Goal: Information Seeking & Learning: Learn about a topic

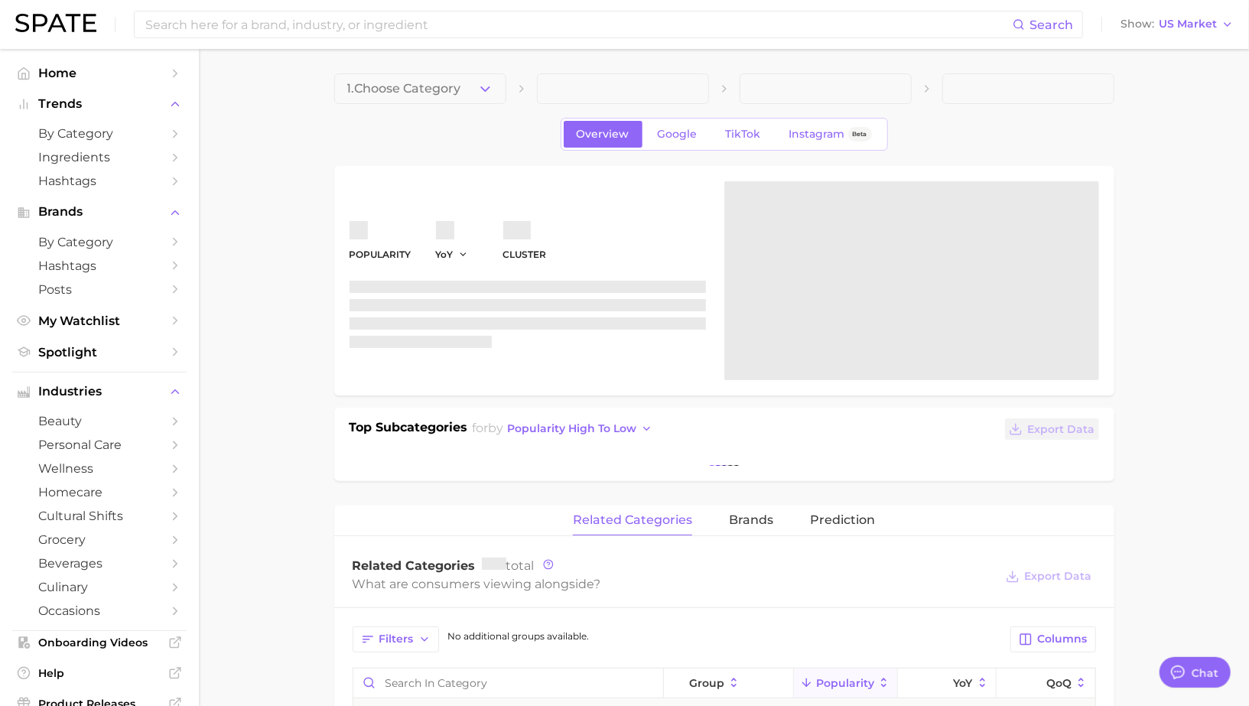
scroll to position [1482, 0]
click at [186, 27] on input at bounding box center [578, 24] width 869 height 26
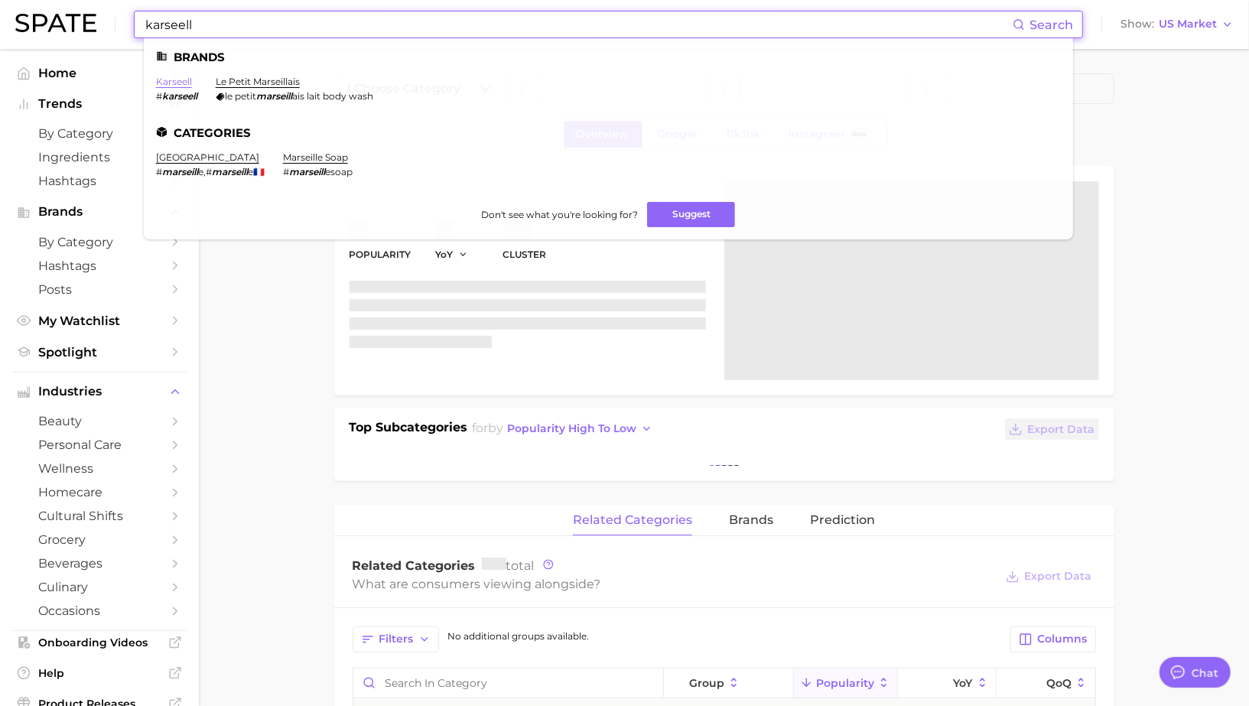
type input "karseell"
click at [174, 84] on link "karseell" at bounding box center [174, 81] width 36 height 11
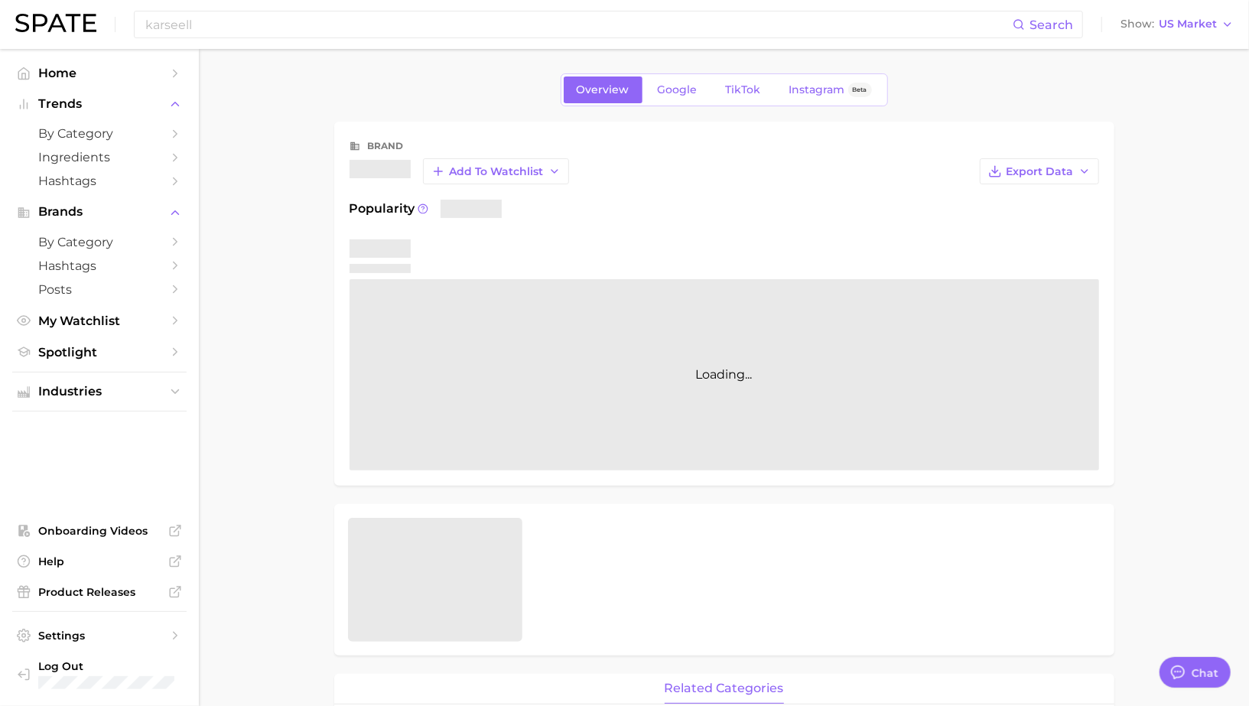
type textarea "x"
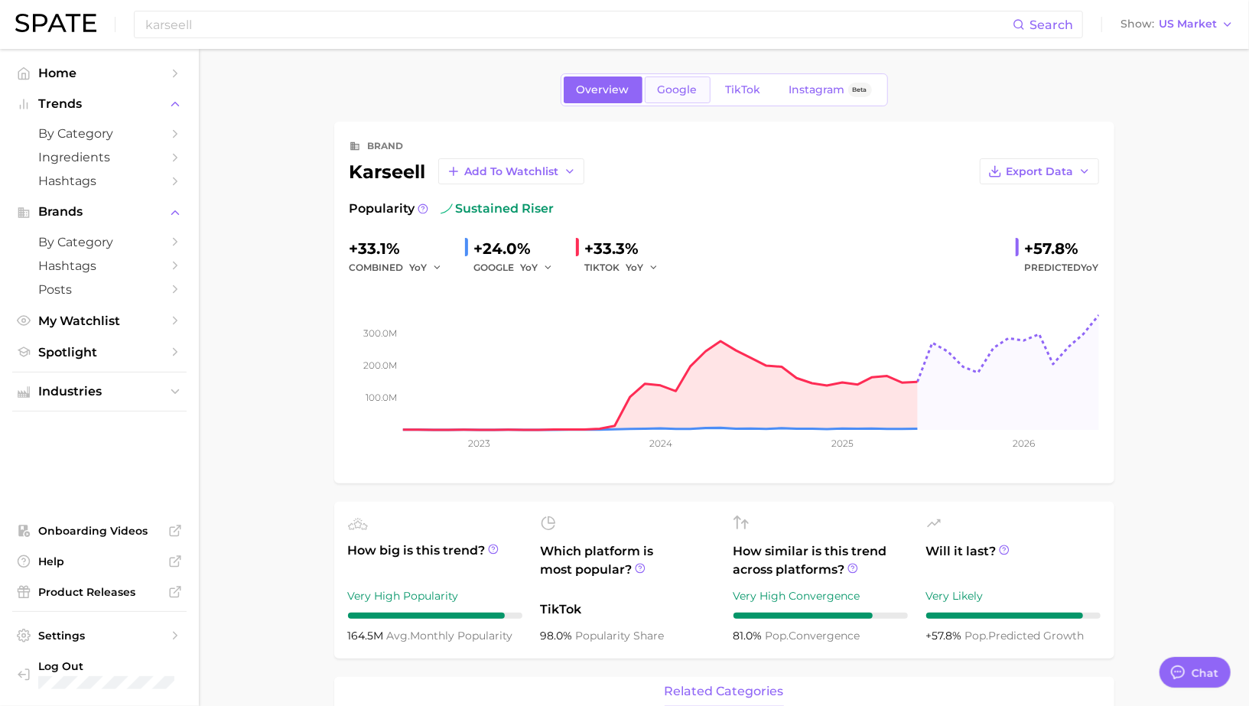
click at [679, 83] on span "Google" at bounding box center [678, 89] width 40 height 13
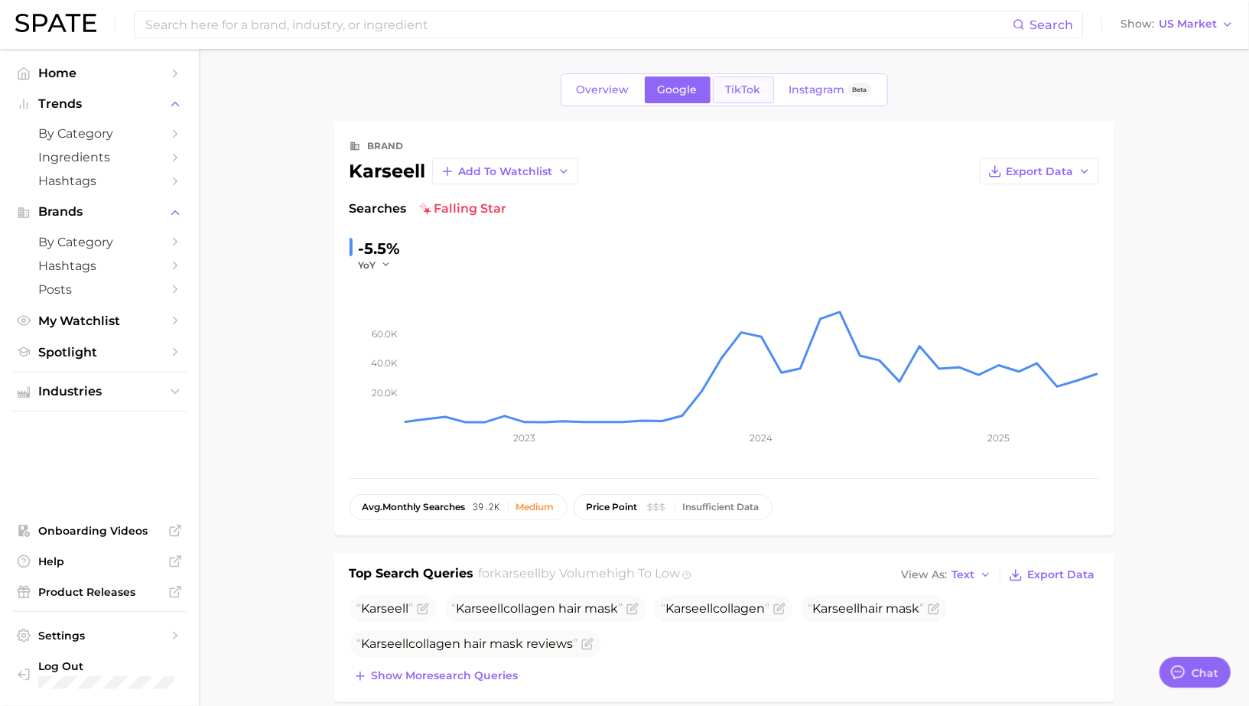
click at [744, 89] on span "TikTok" at bounding box center [743, 89] width 35 height 13
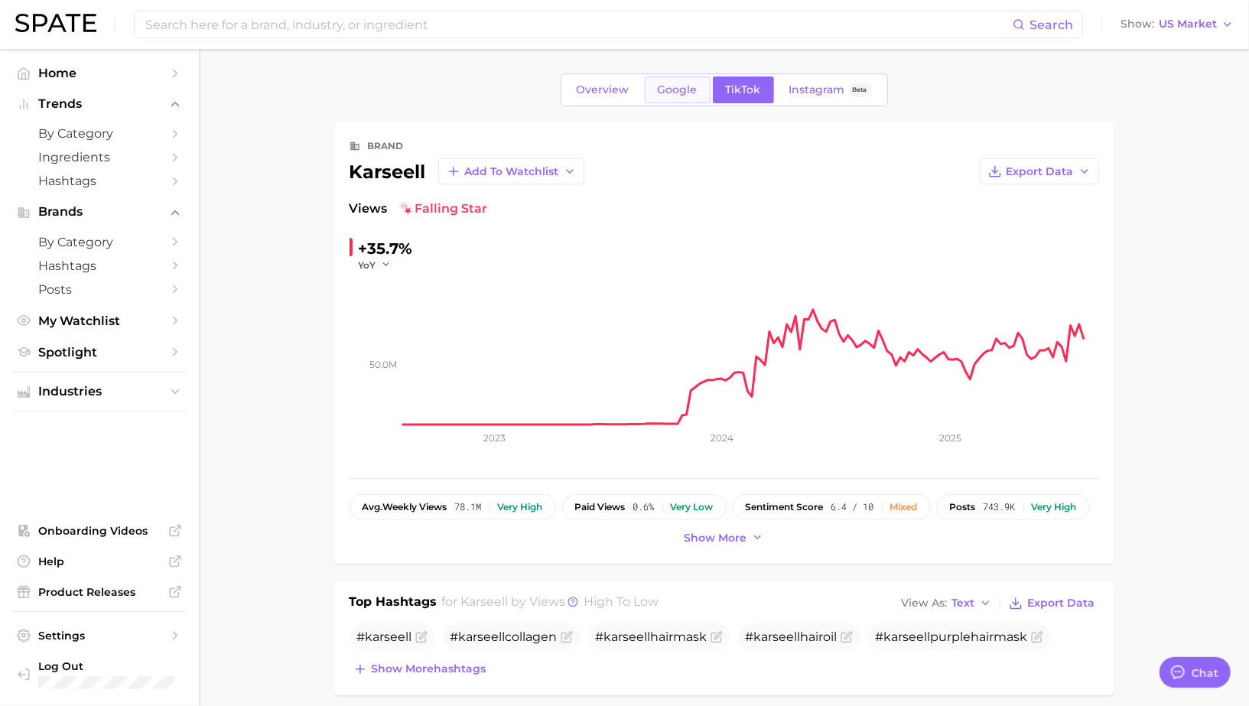
click at [694, 86] on span "Google" at bounding box center [678, 89] width 40 height 13
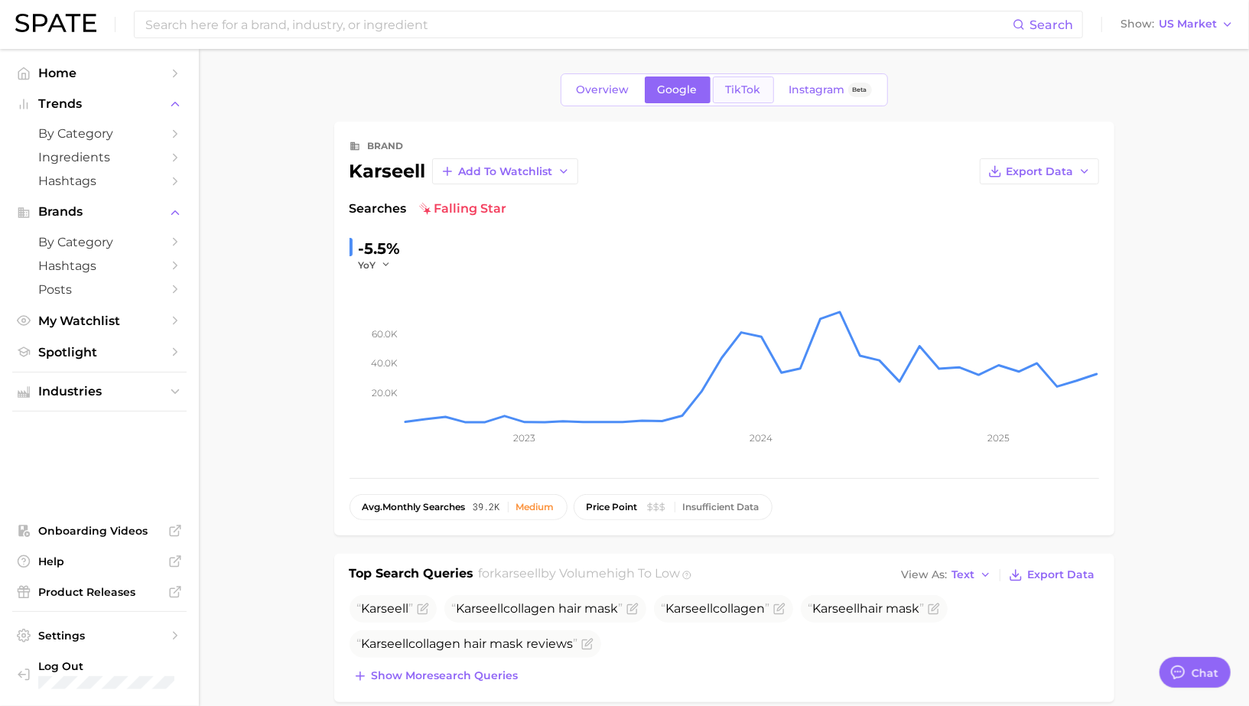
click at [730, 90] on span "TikTok" at bounding box center [743, 89] width 35 height 13
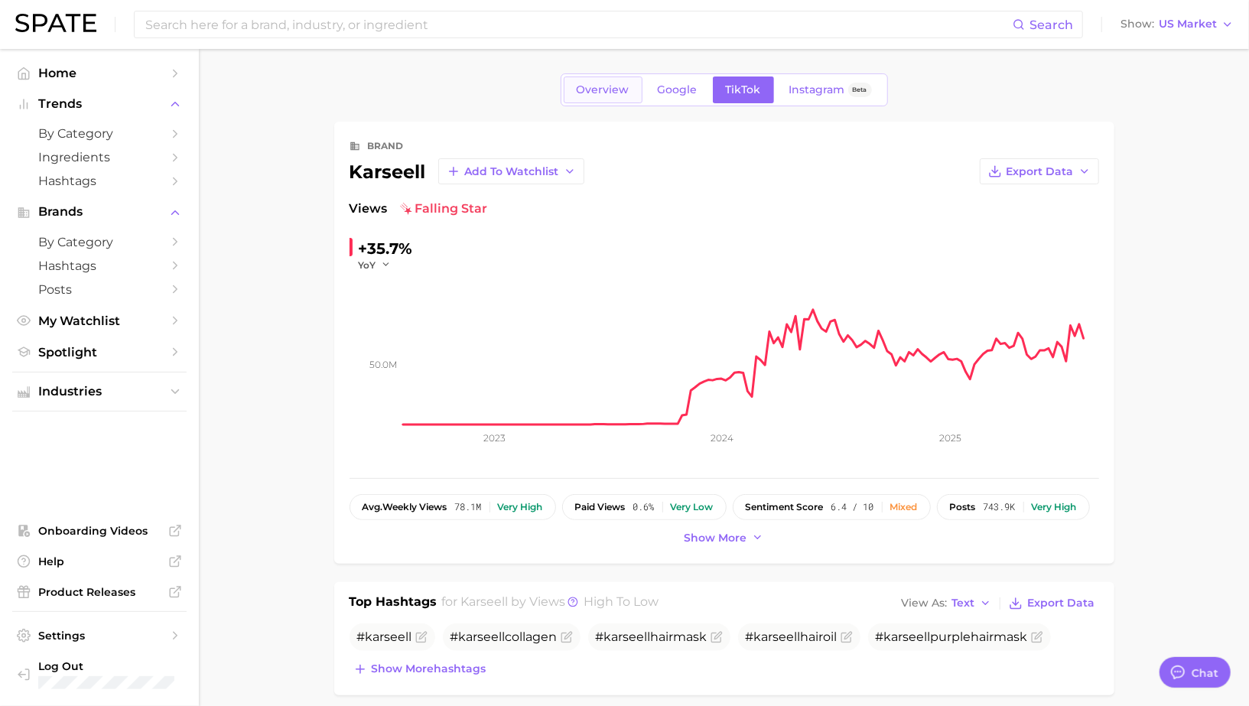
click at [617, 87] on span "Overview" at bounding box center [603, 89] width 53 height 13
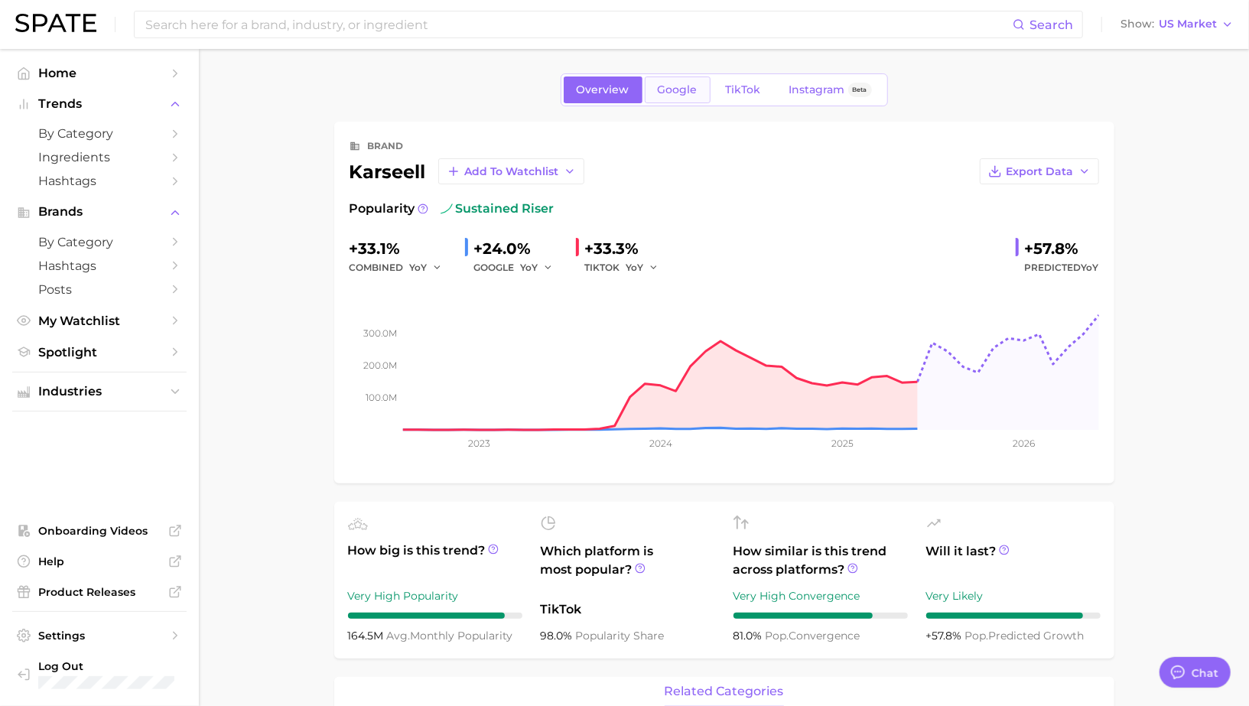
click at [686, 98] on link "Google" at bounding box center [678, 90] width 66 height 27
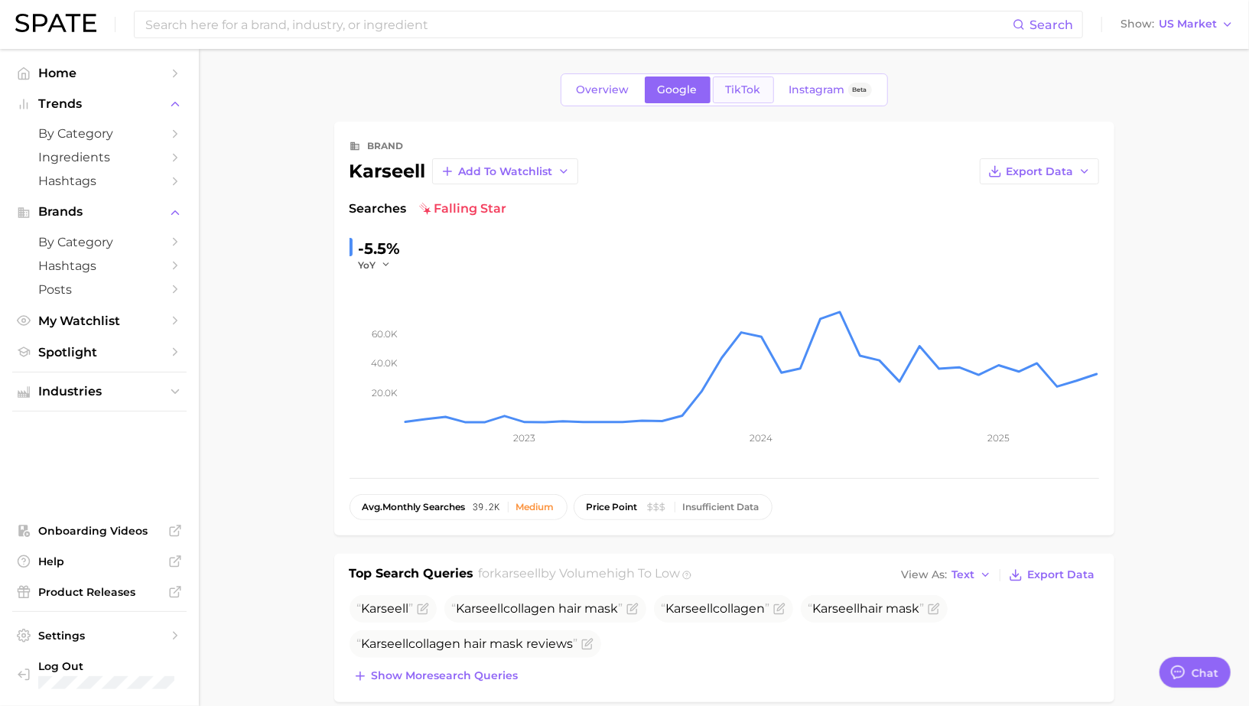
click at [734, 94] on span "TikTok" at bounding box center [743, 89] width 35 height 13
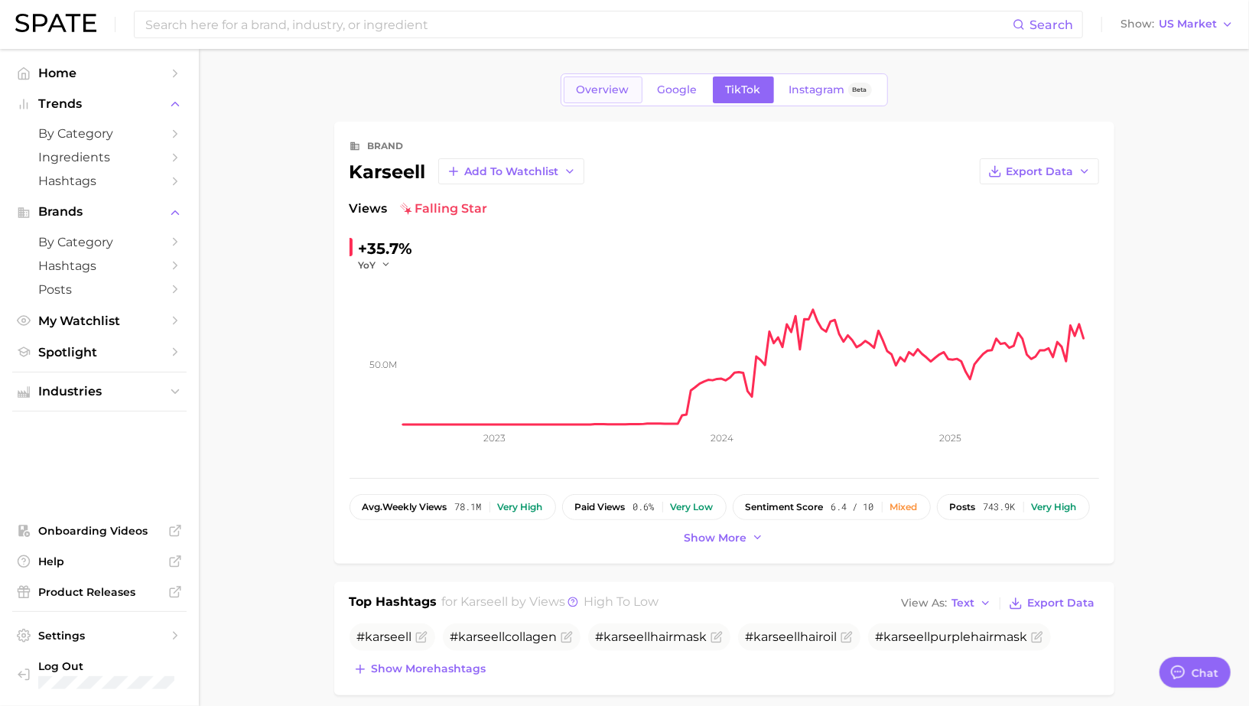
click at [599, 85] on span "Overview" at bounding box center [603, 89] width 53 height 13
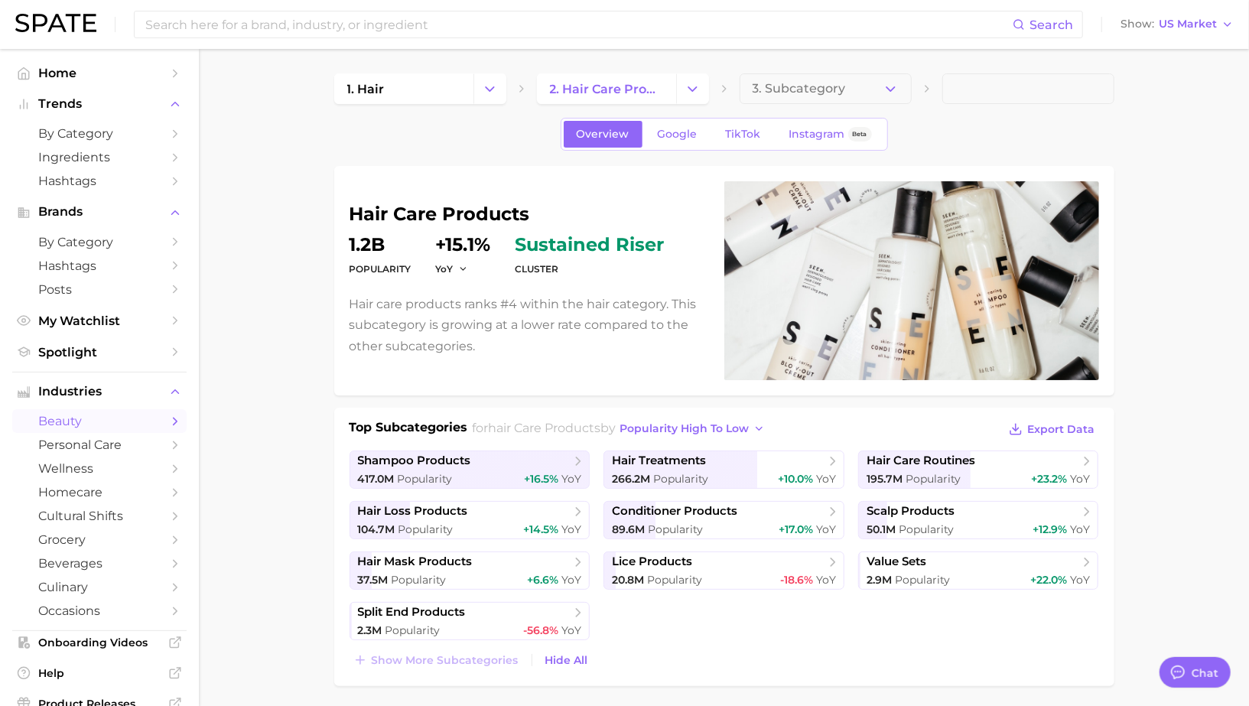
scroll to position [1482, 0]
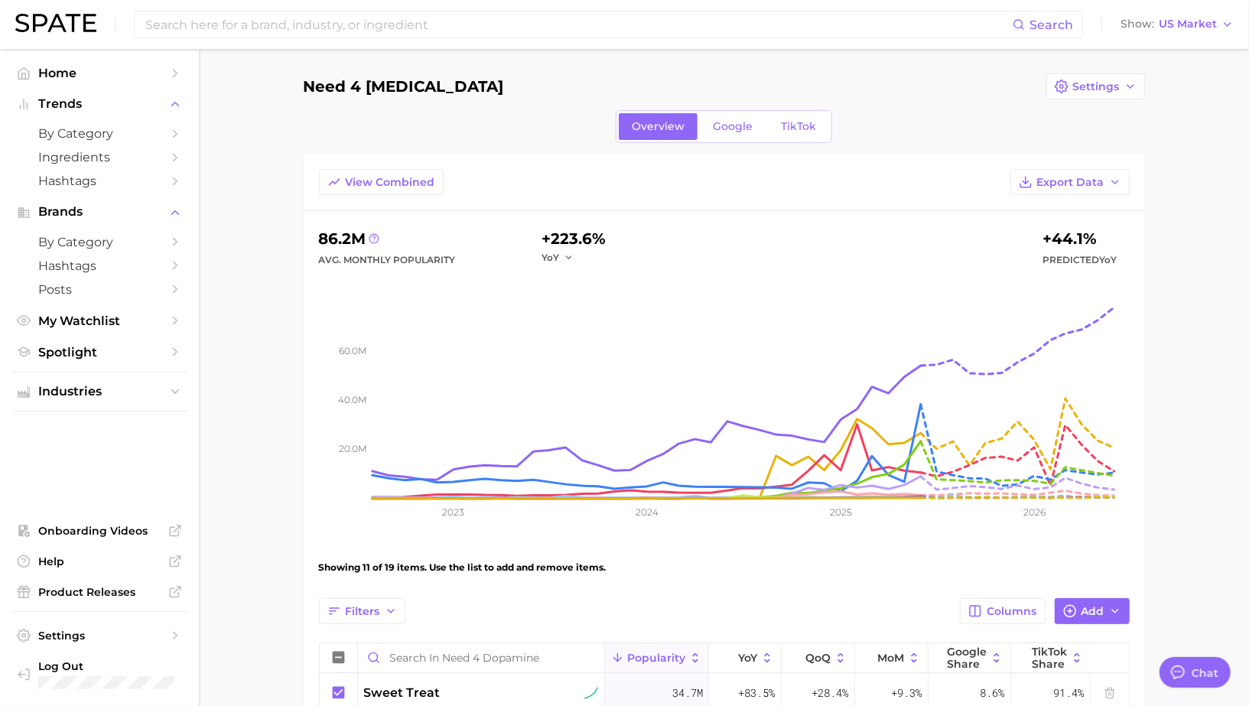
scroll to position [1482, 0]
